Goal: Obtain resource: Obtain resource

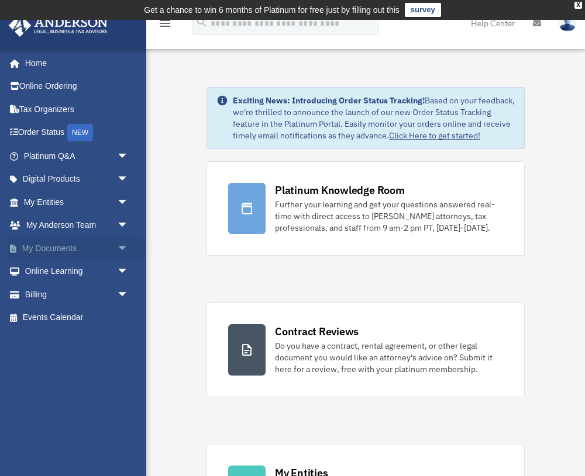
click at [121, 245] on span "arrow_drop_down" at bounding box center [128, 249] width 23 height 24
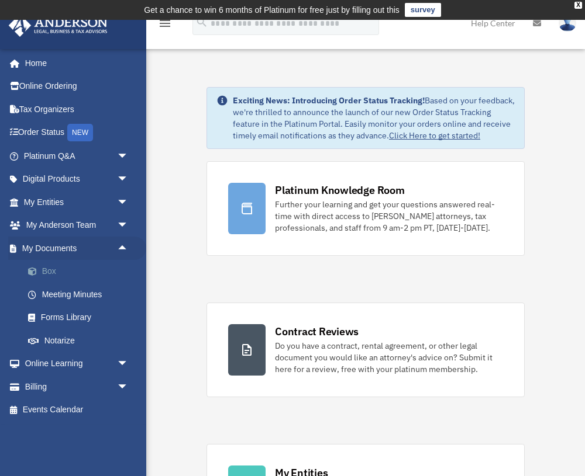
click at [51, 269] on link "Box" at bounding box center [81, 271] width 130 height 23
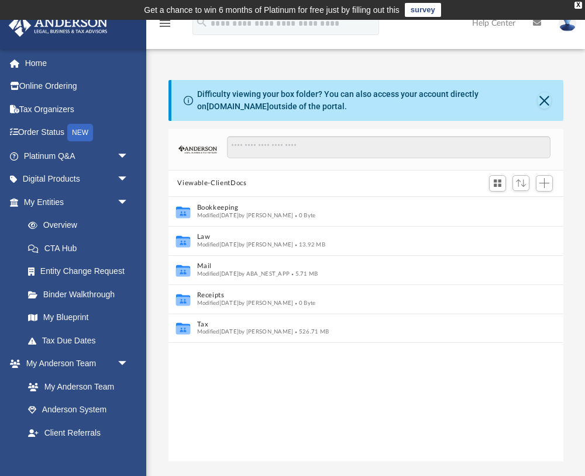
scroll to position [266, 395]
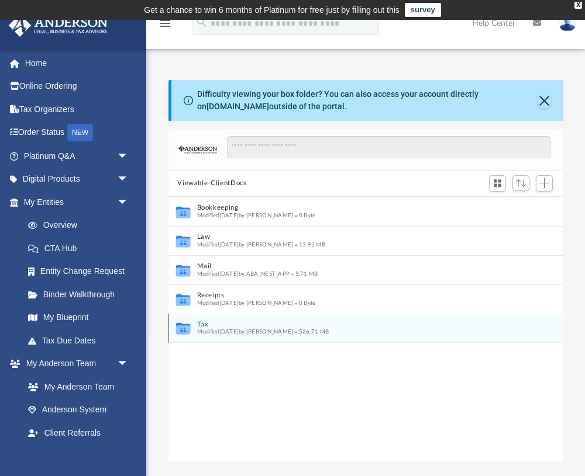
click at [189, 327] on icon "grid" at bounding box center [182, 330] width 14 height 9
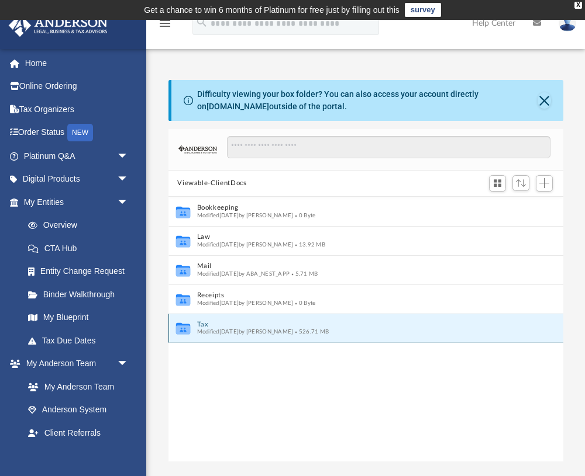
click at [189, 327] on icon "grid" at bounding box center [182, 330] width 14 height 9
click at [236, 332] on span "Modified Mon Sep 22 2025 by Amy Borges" at bounding box center [244, 332] width 96 height 6
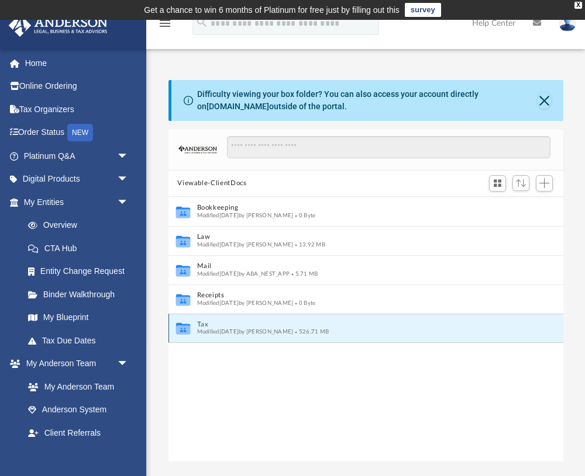
click at [362, 331] on div "Modified Mon Sep 22 2025 by Amy Borges 526.71 MB" at bounding box center [357, 333] width 322 height 8
click at [191, 326] on icon "Collaborated Folder" at bounding box center [183, 328] width 18 height 19
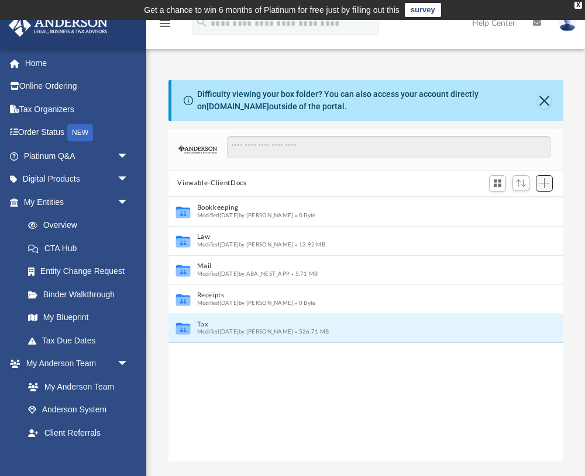
click at [545, 182] on span "Add" at bounding box center [544, 183] width 10 height 10
click at [305, 404] on div "Collaborated Folder Bookkeeping Modified Sat Jun 22 2024 by Charles Rogler 0 By…" at bounding box center [365, 330] width 395 height 266
click at [254, 323] on button "Tax" at bounding box center [357, 324] width 322 height 8
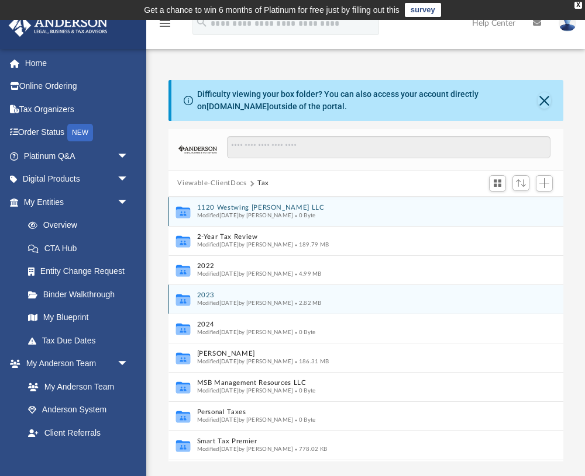
scroll to position [0, 0]
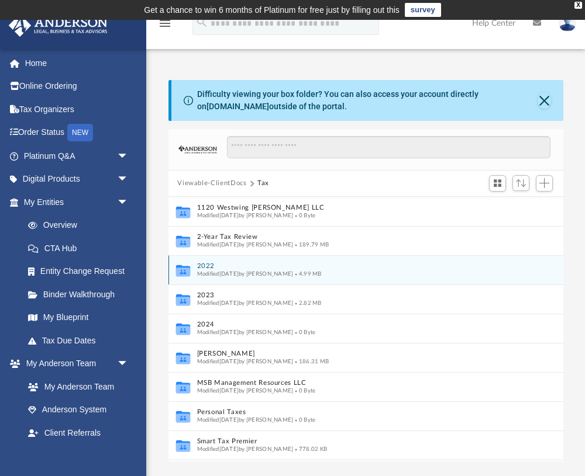
click at [229, 274] on span "Modified Mon Sep 22 2025 by Amy Borges" at bounding box center [244, 274] width 96 height 6
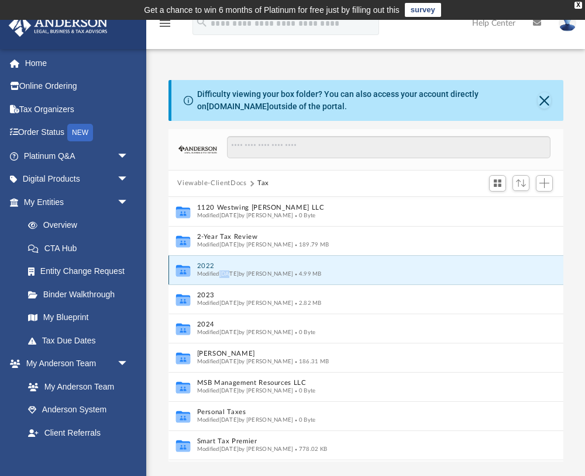
click at [229, 274] on span "Modified Mon Sep 22 2025 by Amy Borges" at bounding box center [244, 274] width 96 height 6
click at [186, 270] on icon "grid" at bounding box center [182, 271] width 14 height 9
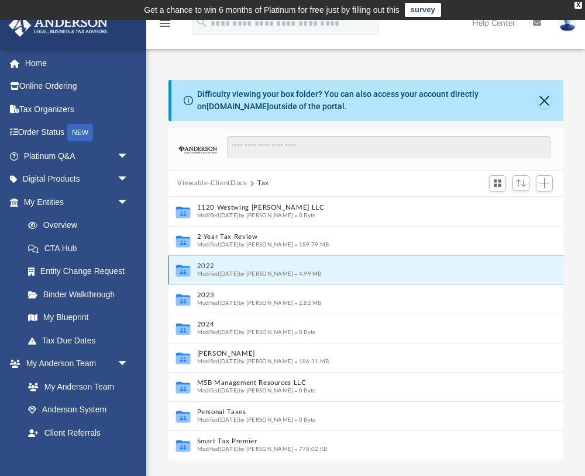
click at [186, 270] on icon "grid" at bounding box center [182, 271] width 14 height 9
click at [236, 275] on span "Modified Mon Sep 22 2025 by Amy Borges" at bounding box center [244, 274] width 96 height 6
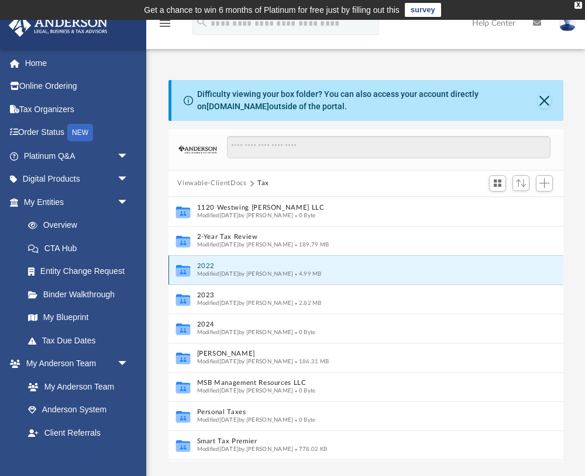
click at [236, 275] on span "Modified Mon Sep 22 2025 by Amy Borges" at bounding box center [244, 274] width 96 height 6
click at [417, 274] on div "Modified Mon Sep 22 2025 by Amy Borges 4.99 MB" at bounding box center [357, 274] width 322 height 8
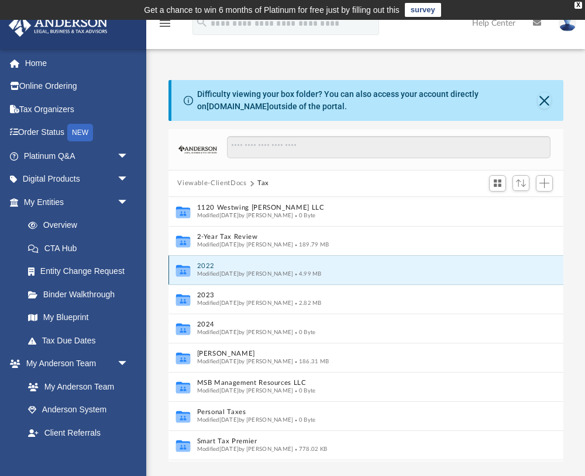
click at [354, 272] on div "Modified Mon Sep 22 2025 by Amy Borges 4.99 MB" at bounding box center [357, 274] width 322 height 8
click at [542, 185] on span "Add" at bounding box center [544, 183] width 10 height 10
click at [413, 272] on div "Modified Mon Sep 22 2025 by Amy Borges 4.99 MB" at bounding box center [357, 274] width 322 height 8
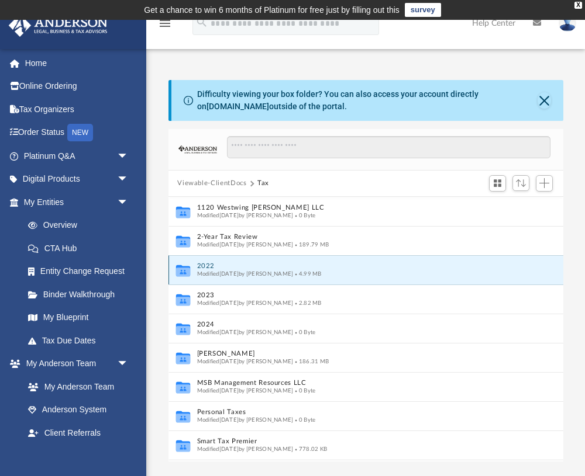
click at [413, 272] on div "Modified Mon Sep 22 2025 by Amy Borges 4.99 MB" at bounding box center [357, 274] width 322 height 8
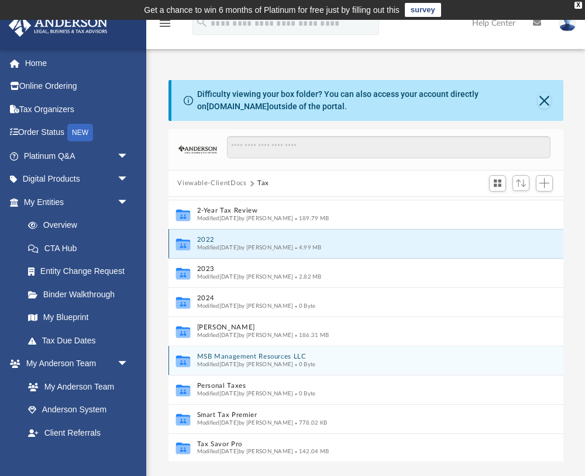
scroll to position [26, 0]
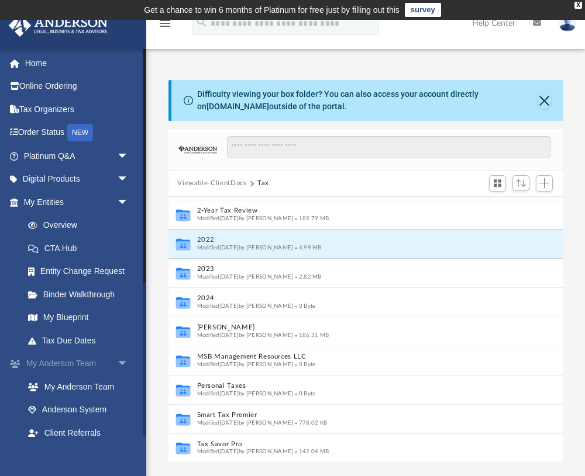
click at [121, 358] on span "arrow_drop_down" at bounding box center [128, 364] width 23 height 24
click at [57, 385] on link "My Documents arrow_drop_down" at bounding box center [77, 386] width 138 height 23
click at [47, 406] on link "Box" at bounding box center [81, 410] width 130 height 23
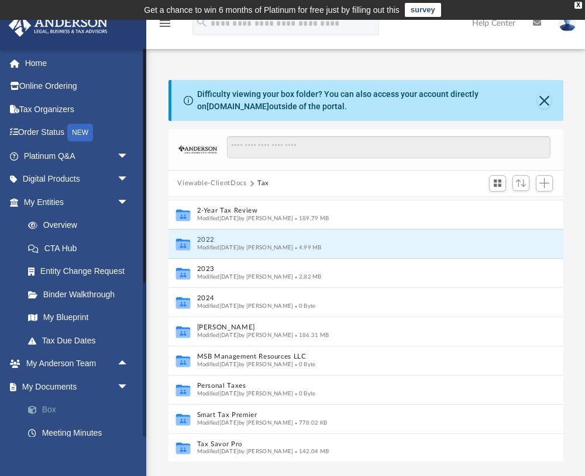
click at [51, 401] on link "Box" at bounding box center [81, 410] width 130 height 23
click at [60, 110] on link "Tax Organizers" at bounding box center [77, 109] width 138 height 23
